Goal: Transaction & Acquisition: Purchase product/service

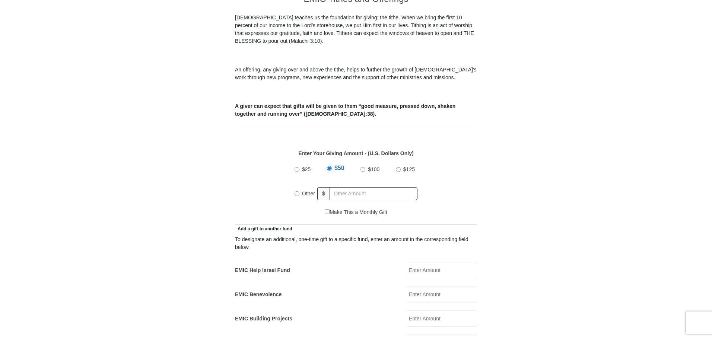
scroll to position [224, 0]
click at [364, 167] on input "$100" at bounding box center [363, 169] width 5 height 5
radio input "true"
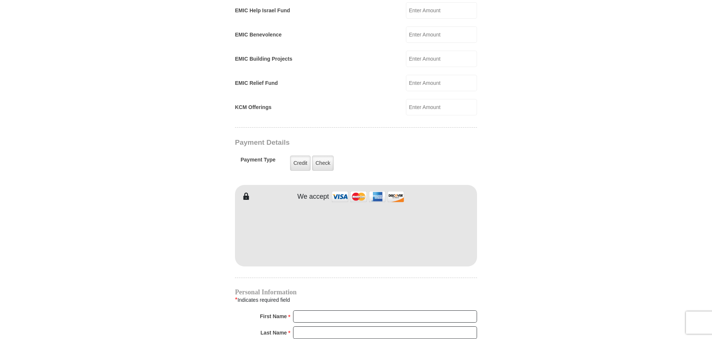
scroll to position [484, 0]
type input "Dent"
type input "[PERSON_NAME]"
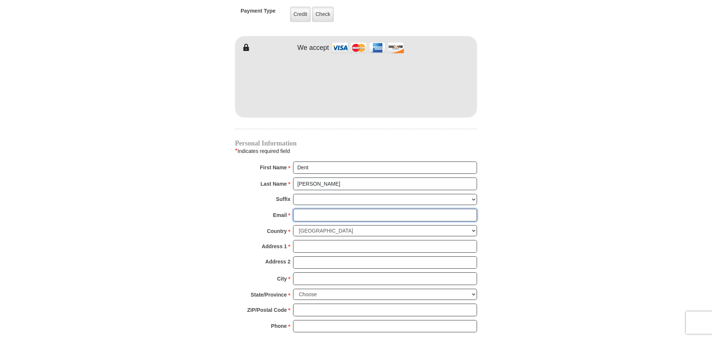
scroll to position [633, 0]
click at [317, 209] on input "Email *" at bounding box center [385, 215] width 184 height 13
type input "[EMAIL_ADDRESS][DOMAIN_NAME]"
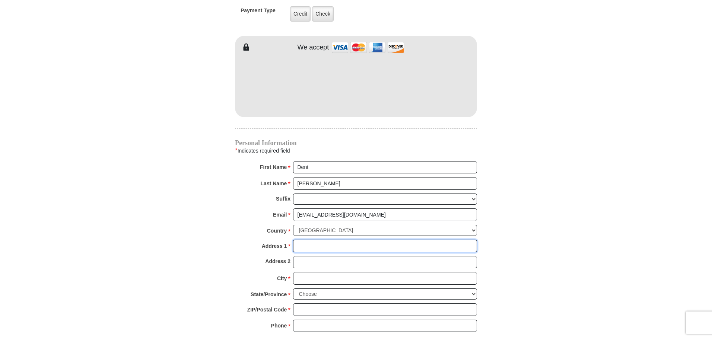
click at [310, 240] on input "Address 1 *" at bounding box center [385, 246] width 184 height 13
type input "P O Box 1374"
type input "[GEOGRAPHIC_DATA]"
select select "[GEOGRAPHIC_DATA]"
type input "76082"
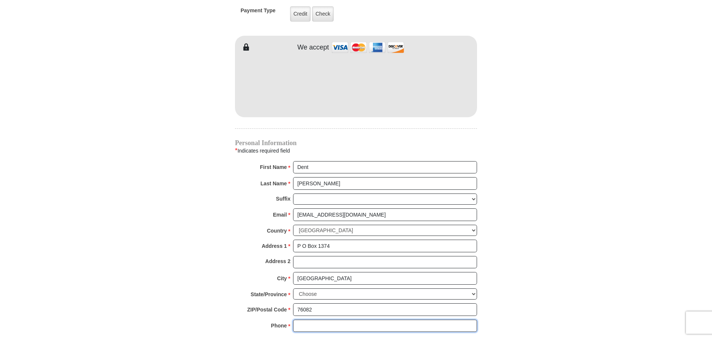
type input "[PHONE_NUMBER]"
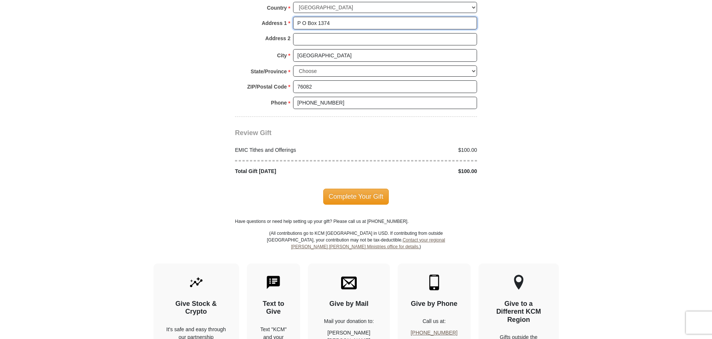
scroll to position [856, 0]
click at [346, 189] on span "Complete Your Gift" at bounding box center [356, 197] width 66 height 16
